Goal: Information Seeking & Learning: Learn about a topic

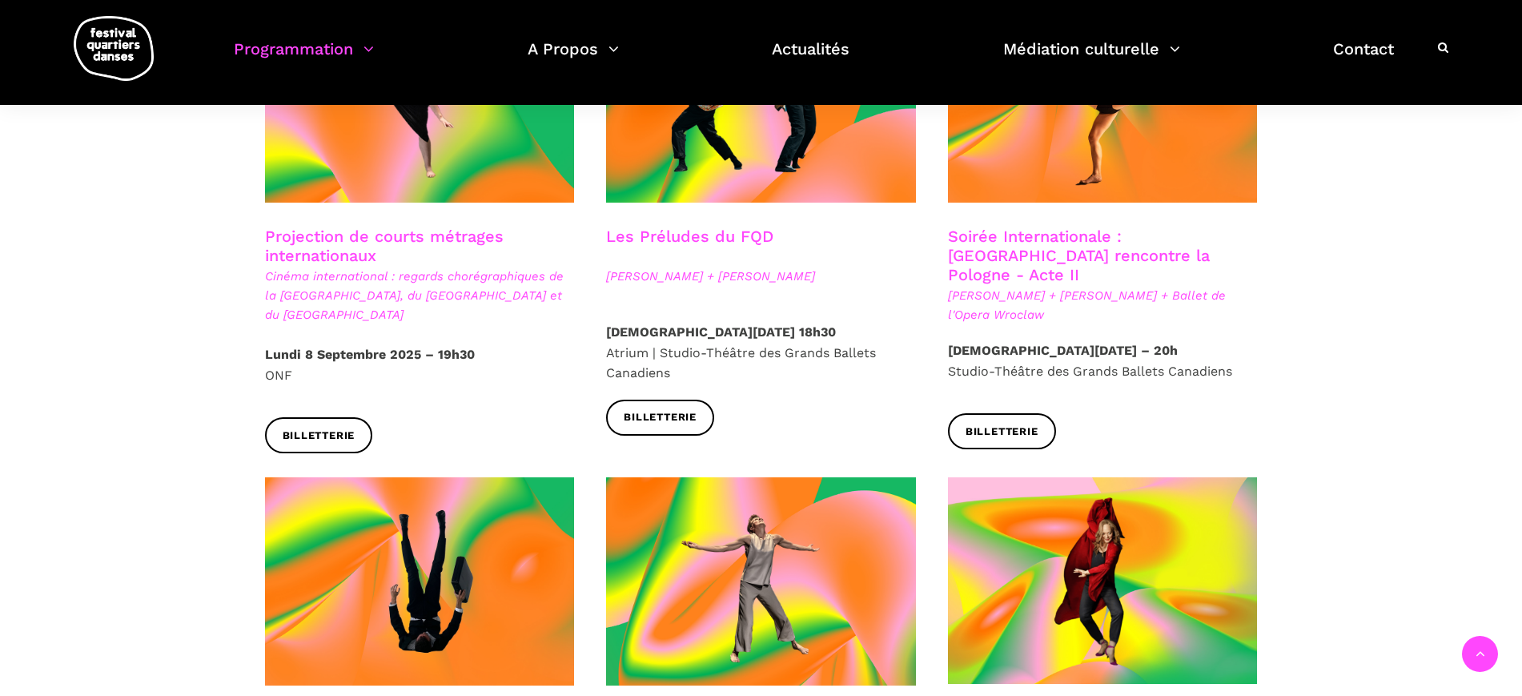
scroll to position [1501, 0]
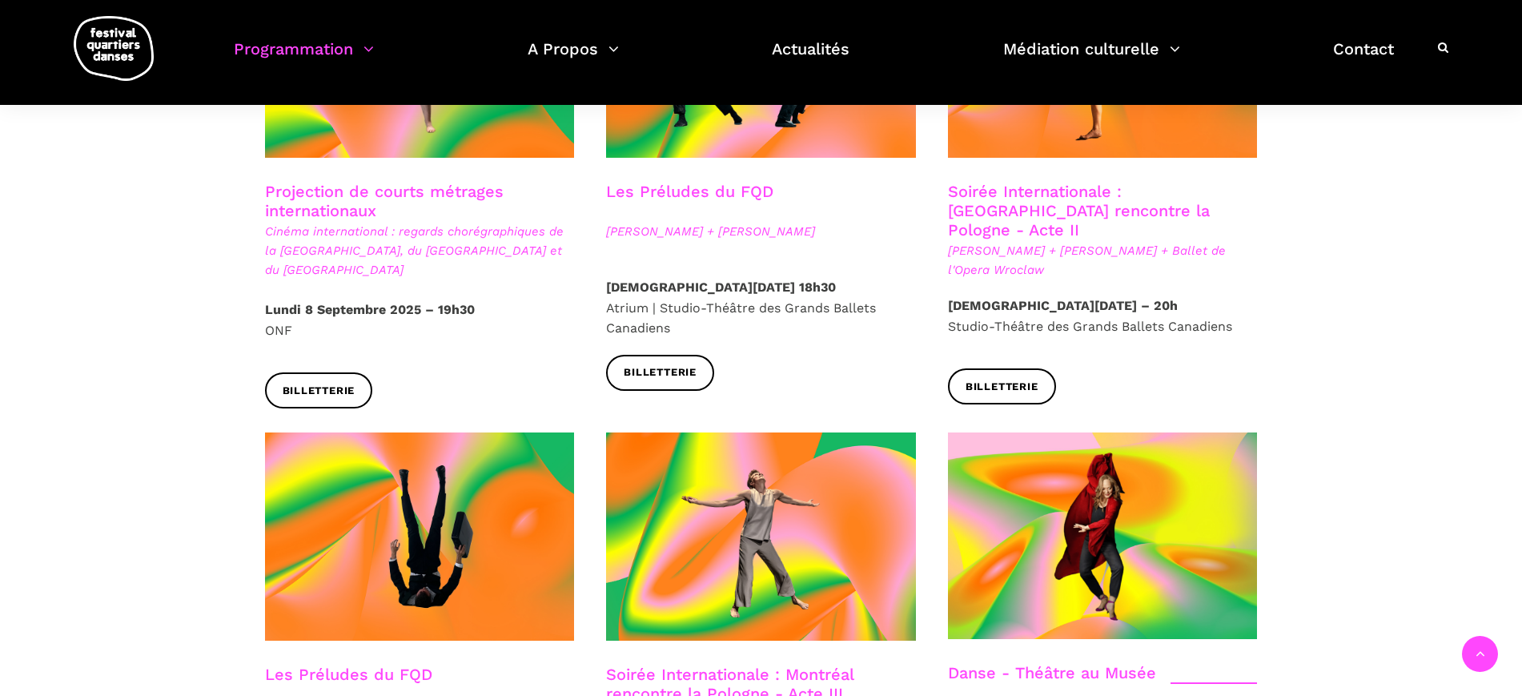
click at [1122, 186] on link "Soirée Internationale : Montréal rencontre la Pologne - Acte II" at bounding box center [1079, 211] width 262 height 58
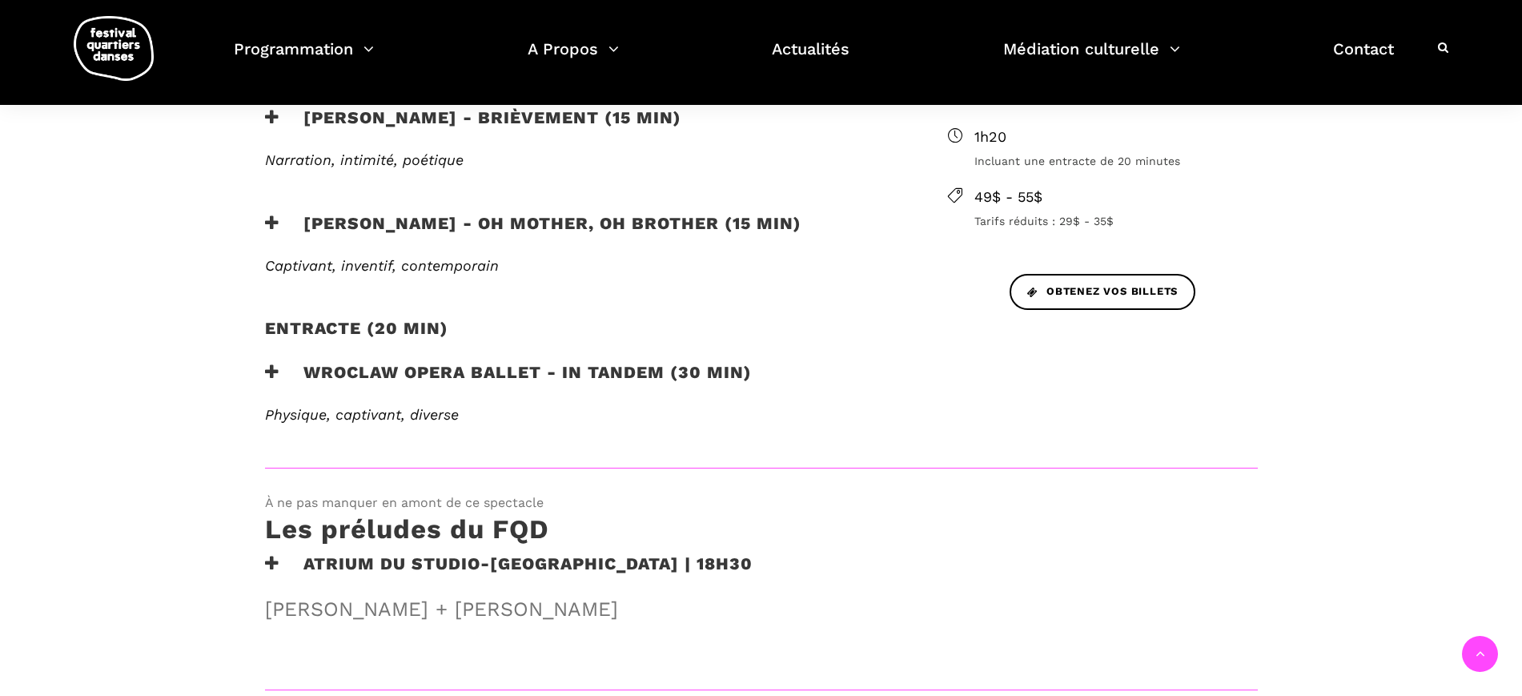
scroll to position [700, 0]
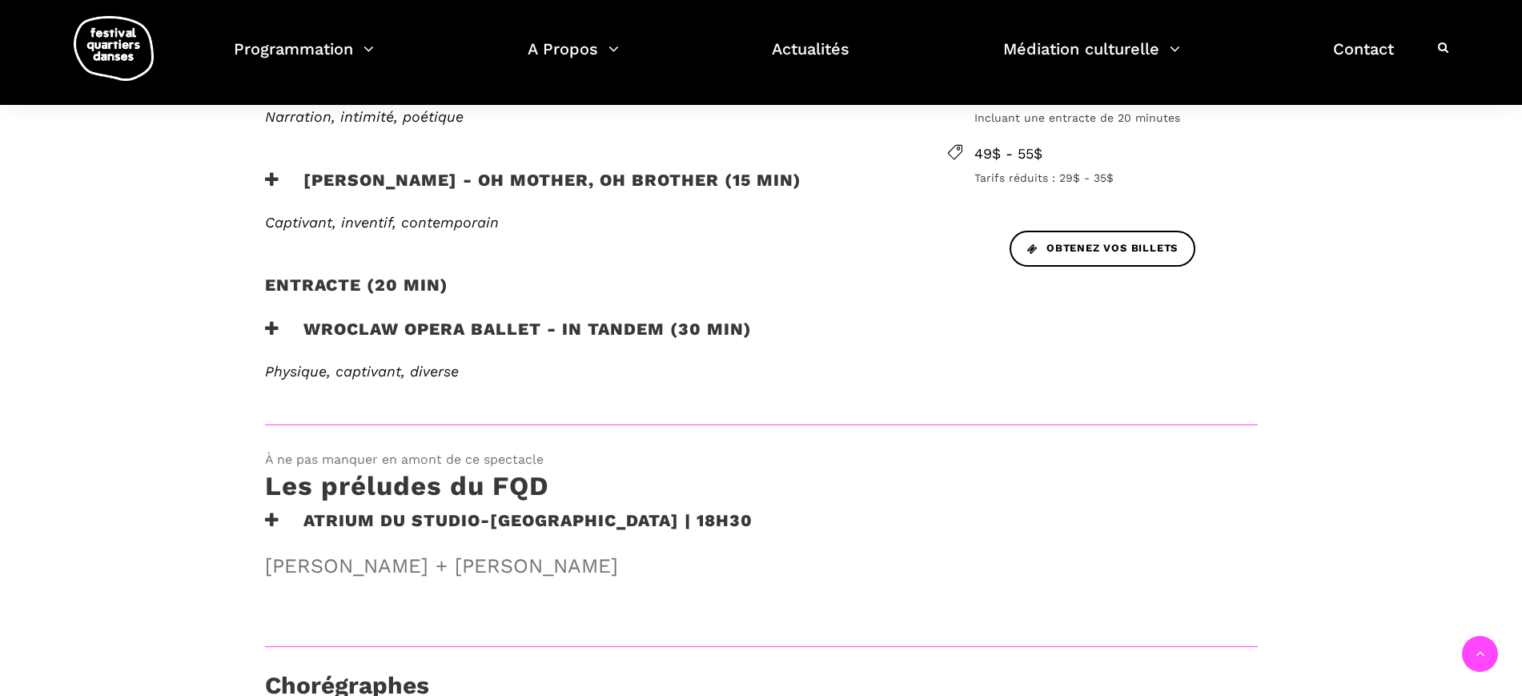
click at [637, 324] on h3 "Wroclaw Opera Ballet - In Tandem (30 min)" at bounding box center [508, 339] width 487 height 40
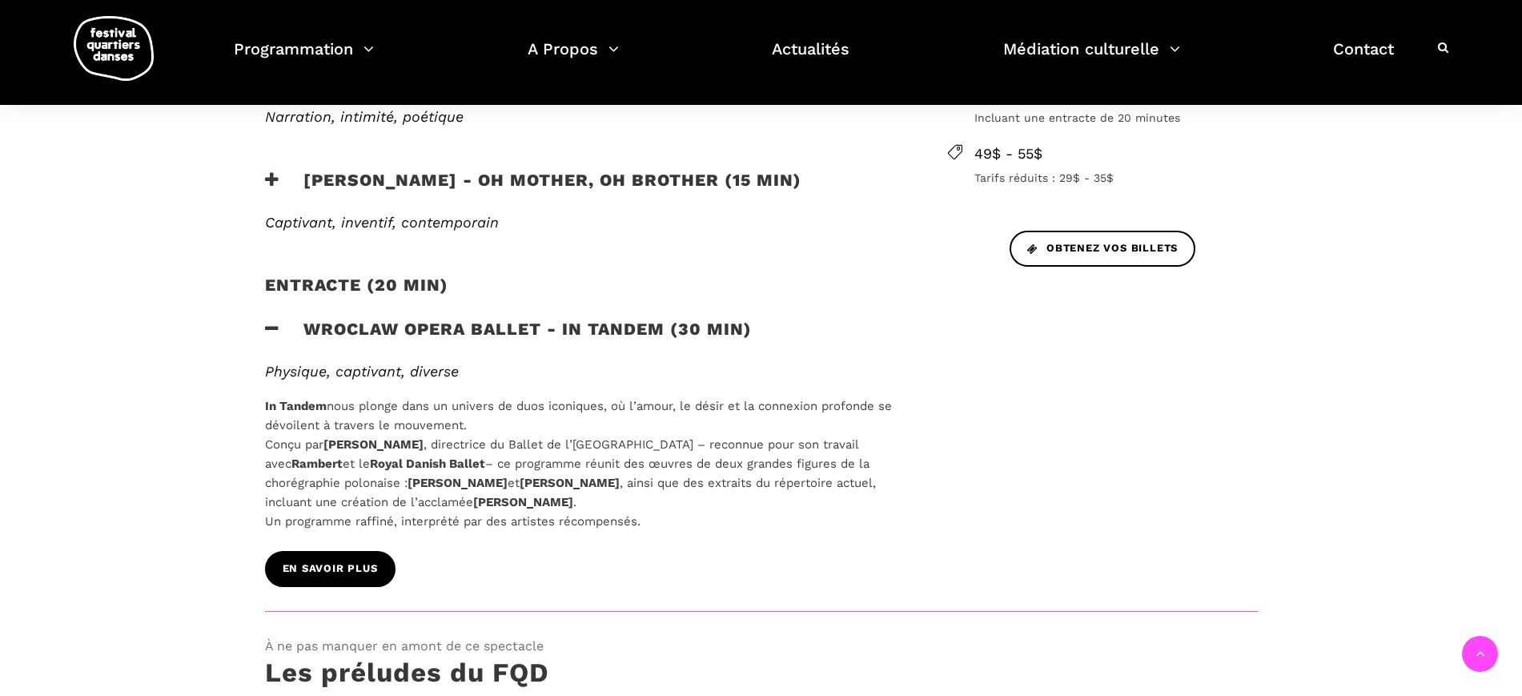
click at [322, 563] on span "EN SAVOIR PLUS" at bounding box center [330, 568] width 95 height 17
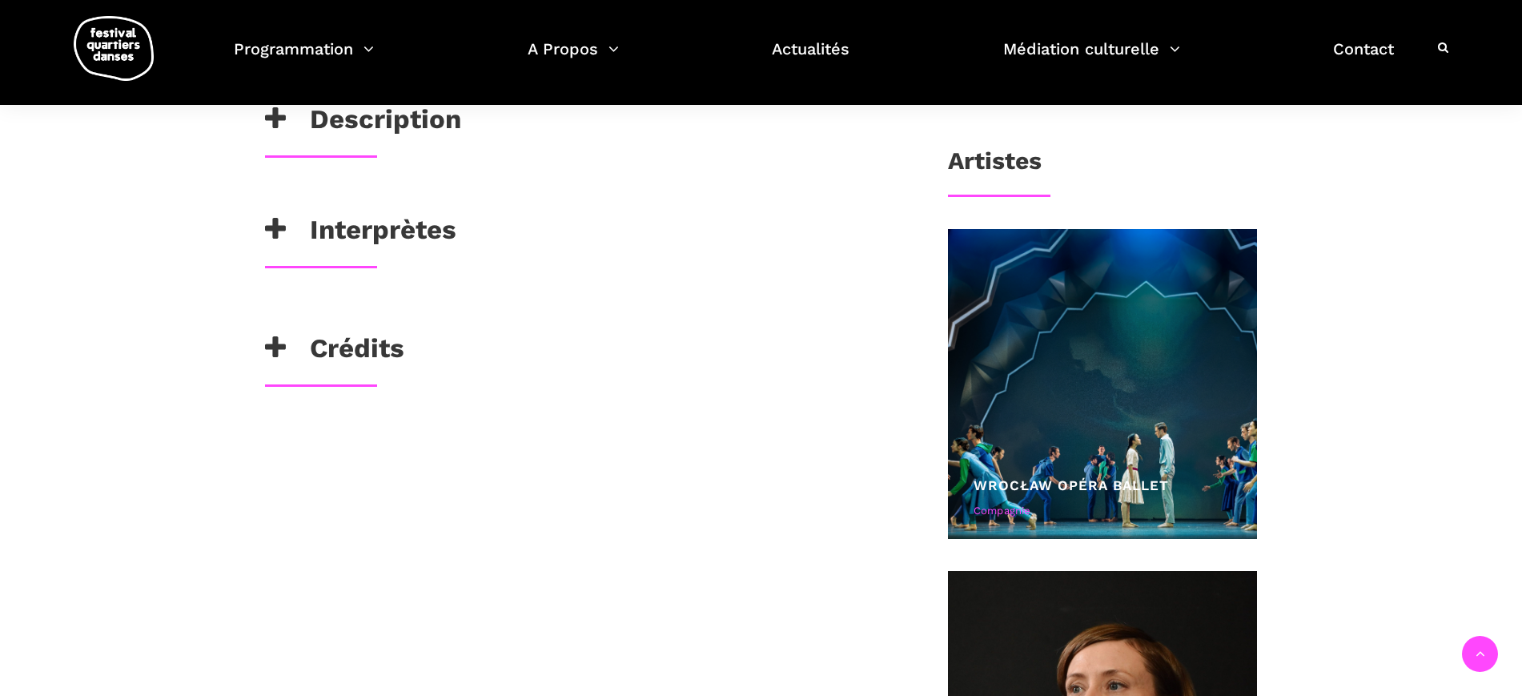
scroll to position [800, 0]
click at [395, 351] on h3 "Crédits" at bounding box center [334, 351] width 139 height 40
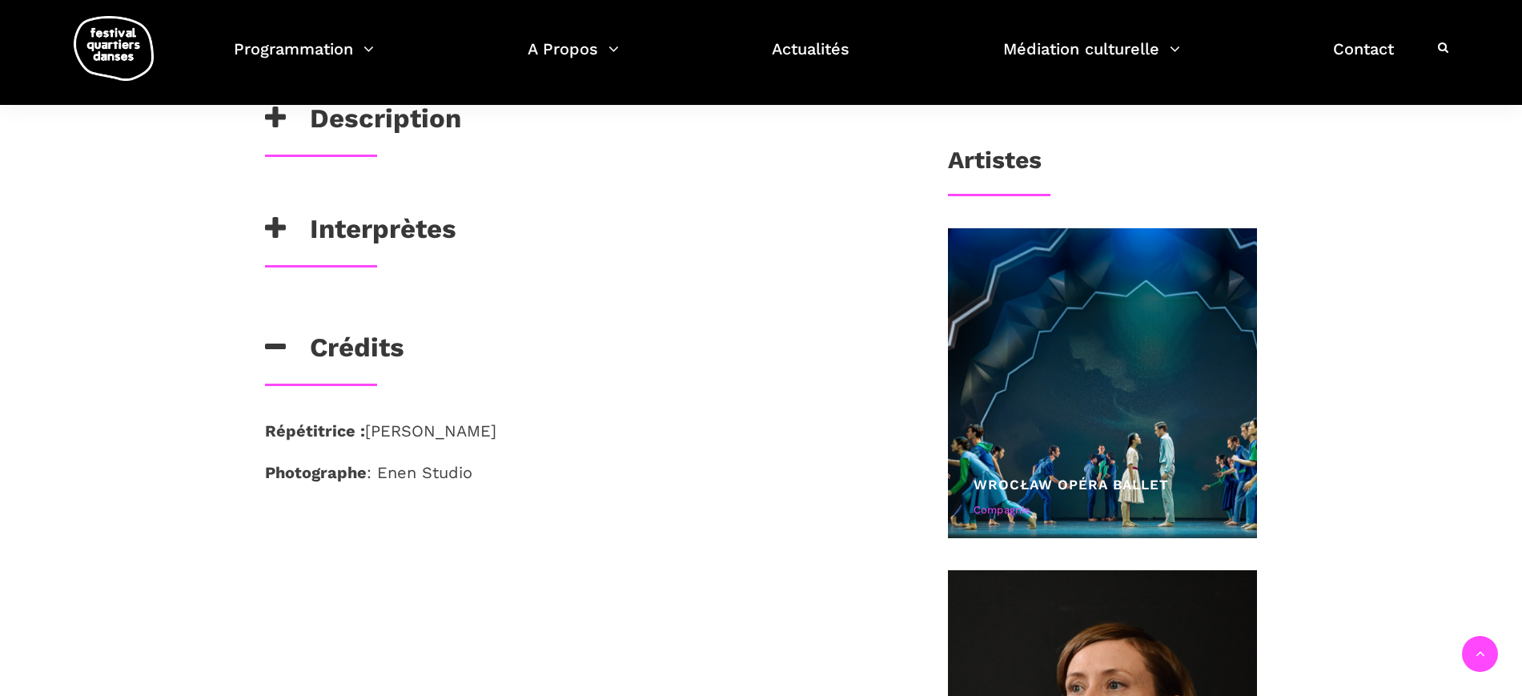
click at [398, 255] on div "Interprètes" at bounding box center [580, 239] width 663 height 52
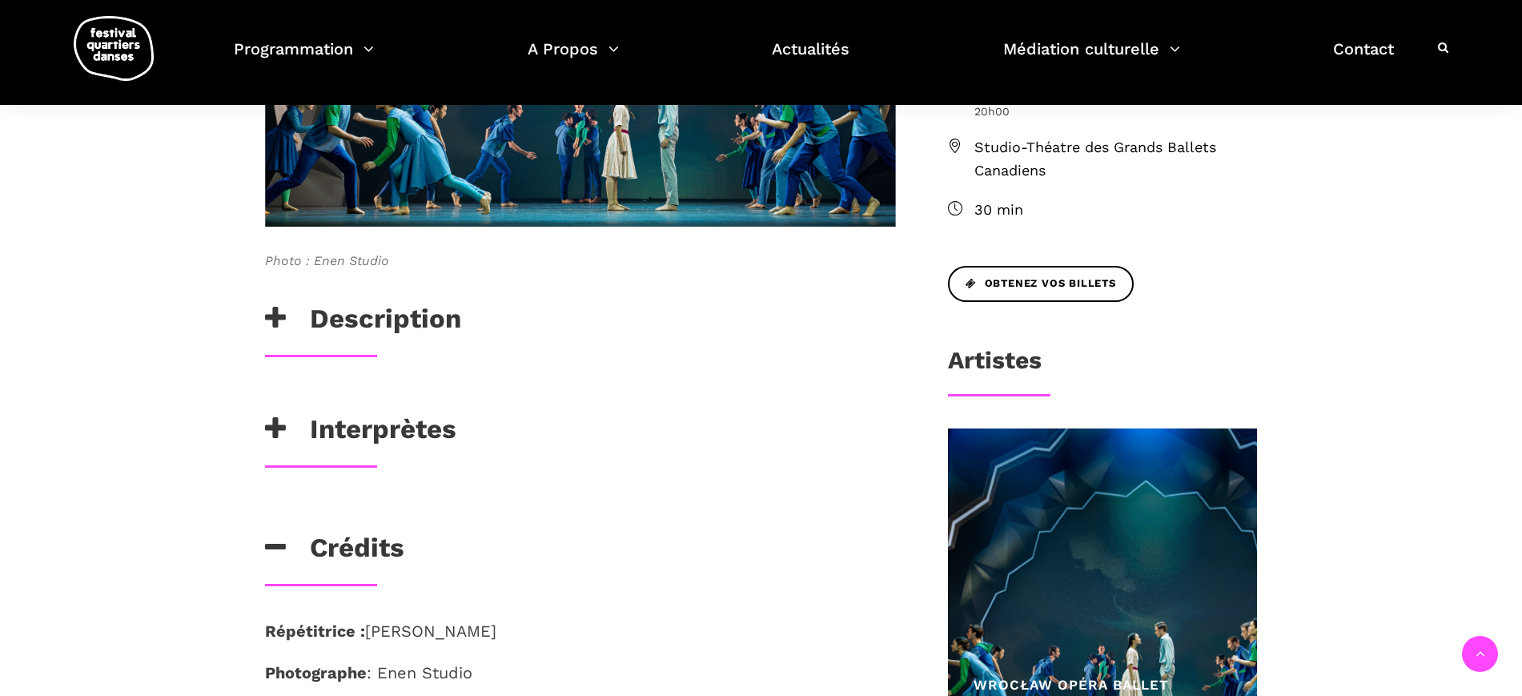
click at [416, 308] on h3 "Description" at bounding box center [363, 323] width 196 height 40
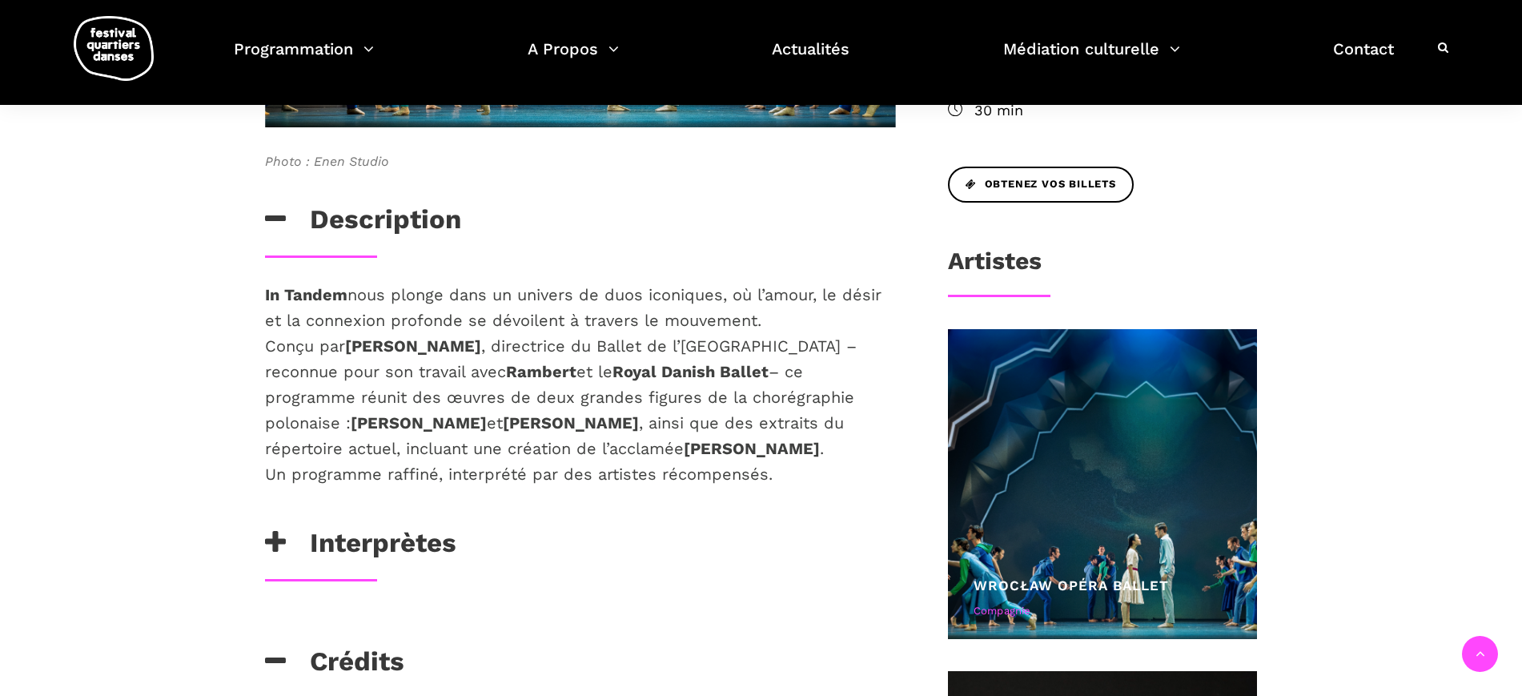
scroll to position [700, 0]
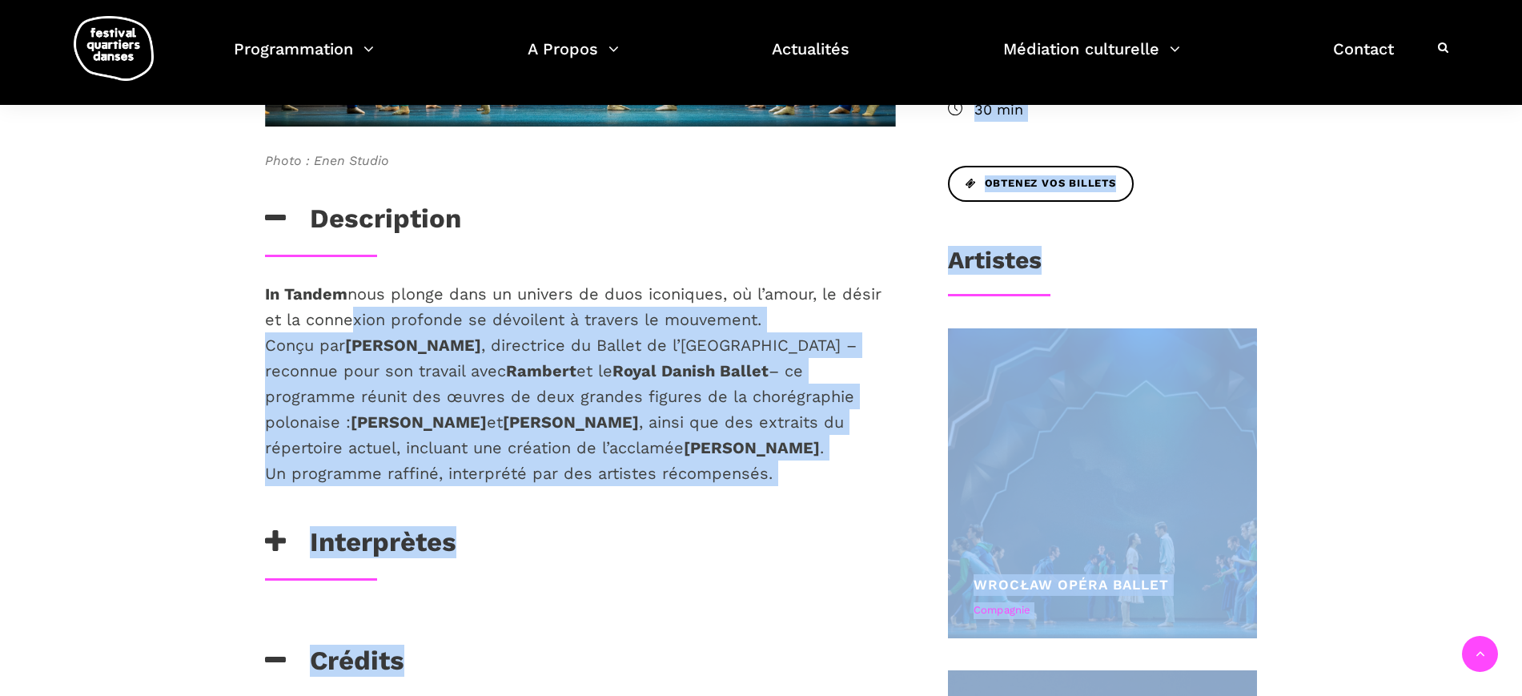
drag, startPoint x: 292, startPoint y: 305, endPoint x: 346, endPoint y: 313, distance: 54.2
click at [346, 313] on div "Photo : Enen Studio Description In Tandem nous plonge dans un univers de duos i…" at bounding box center [761, 640] width 1522 height 1727
click at [346, 313] on p "In Tandem nous plonge dans un univers de duos iconiques, où l’amour, le désir e…" at bounding box center [580, 383] width 631 height 205
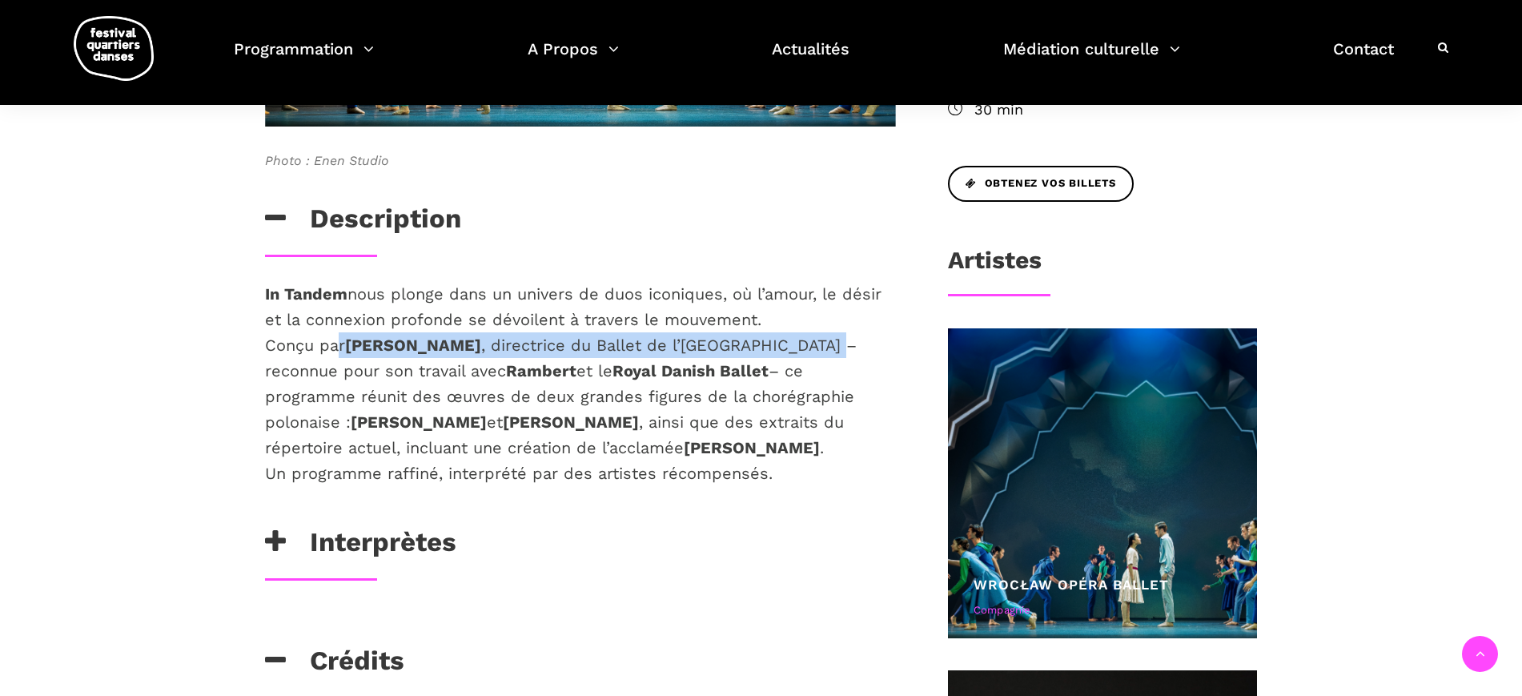
drag, startPoint x: 339, startPoint y: 340, endPoint x: 868, endPoint y: 351, distance: 529.2
click at [868, 351] on p "In Tandem nous plonge dans un univers de duos iconiques, où l’amour, le désir e…" at bounding box center [580, 383] width 631 height 205
copy p "r [PERSON_NAME] , directrice du Ballet de l’[GEOGRAPHIC_DATA] –"
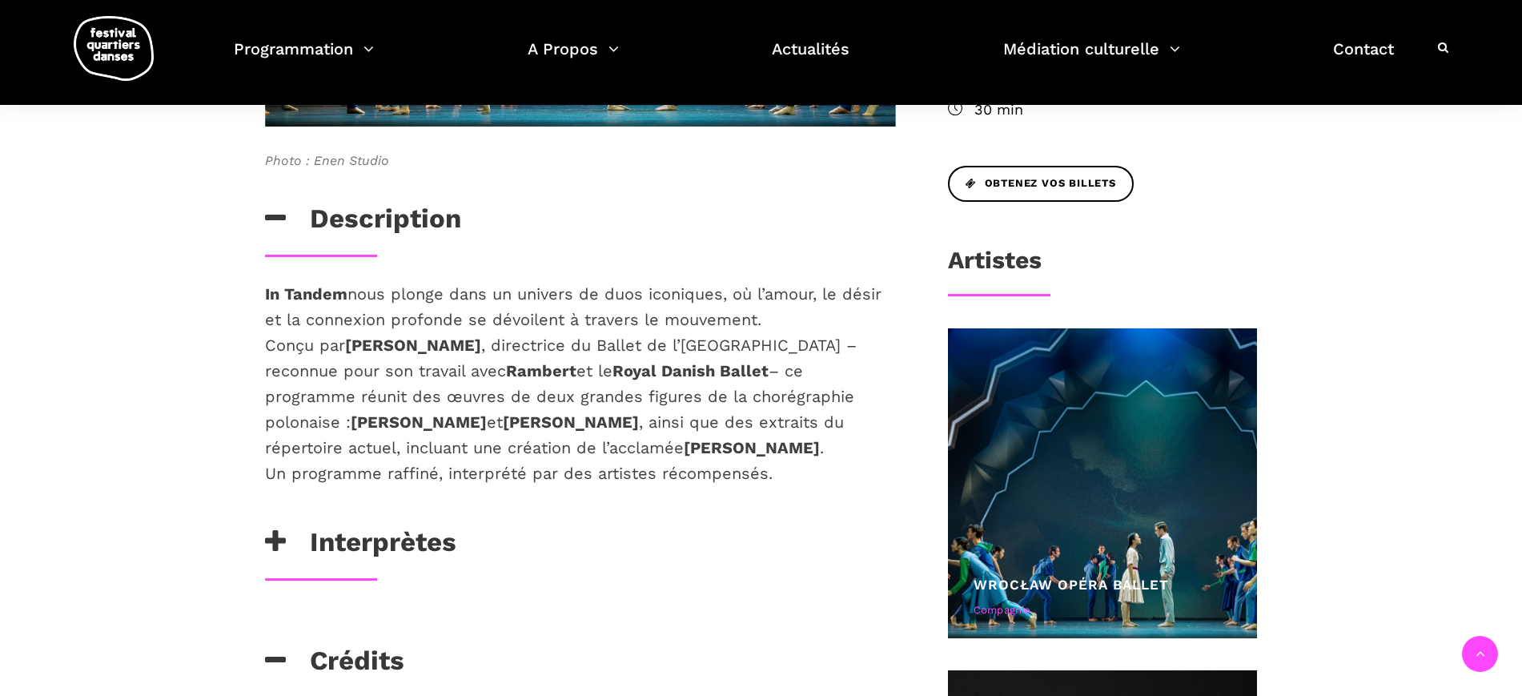
click at [725, 403] on p "In Tandem nous plonge dans un univers de duos iconiques, où l’amour, le désir e…" at bounding box center [580, 383] width 631 height 205
drag, startPoint x: 631, startPoint y: 343, endPoint x: 856, endPoint y: 344, distance: 224.9
click at [856, 344] on p "In Tandem nous plonge dans un univers de duos iconiques, où l’amour, le désir e…" at bounding box center [580, 383] width 631 height 205
copy p "Ballet de l’[GEOGRAPHIC_DATA]"
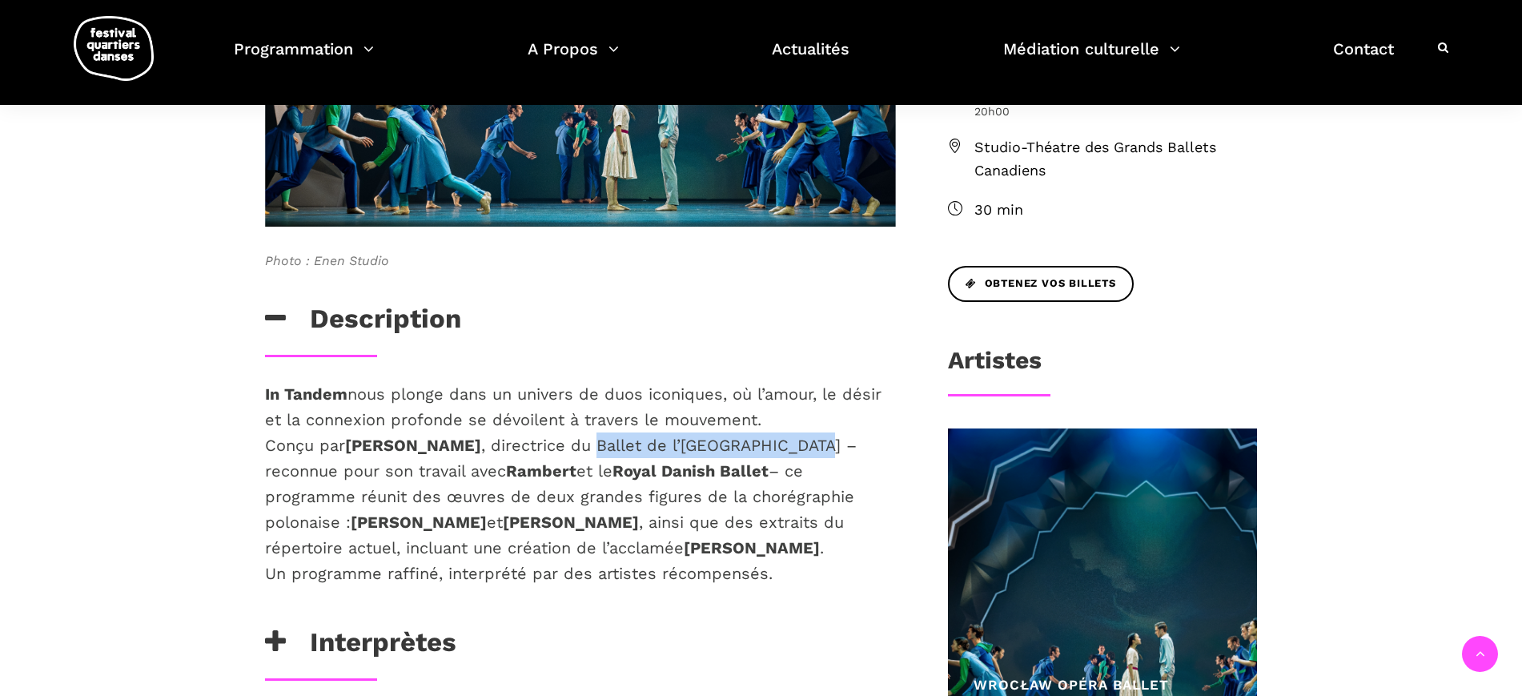
scroll to position [0, 0]
